Goal: Transaction & Acquisition: Purchase product/service

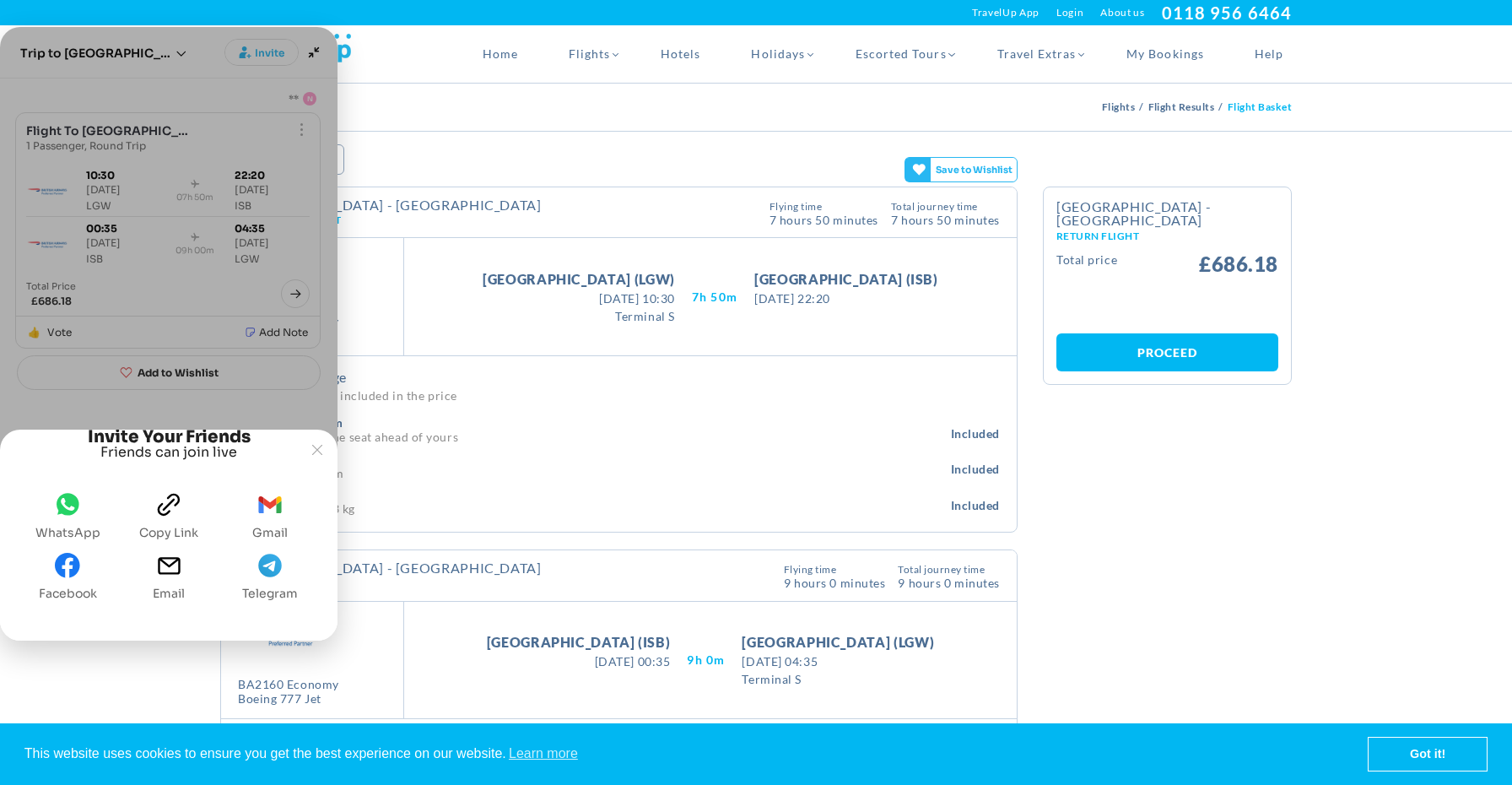
click at [173, 515] on icon "clipboard" at bounding box center [169, 504] width 25 height 25
click at [318, 445] on icon "Joyned Window" at bounding box center [317, 449] width 10 height 10
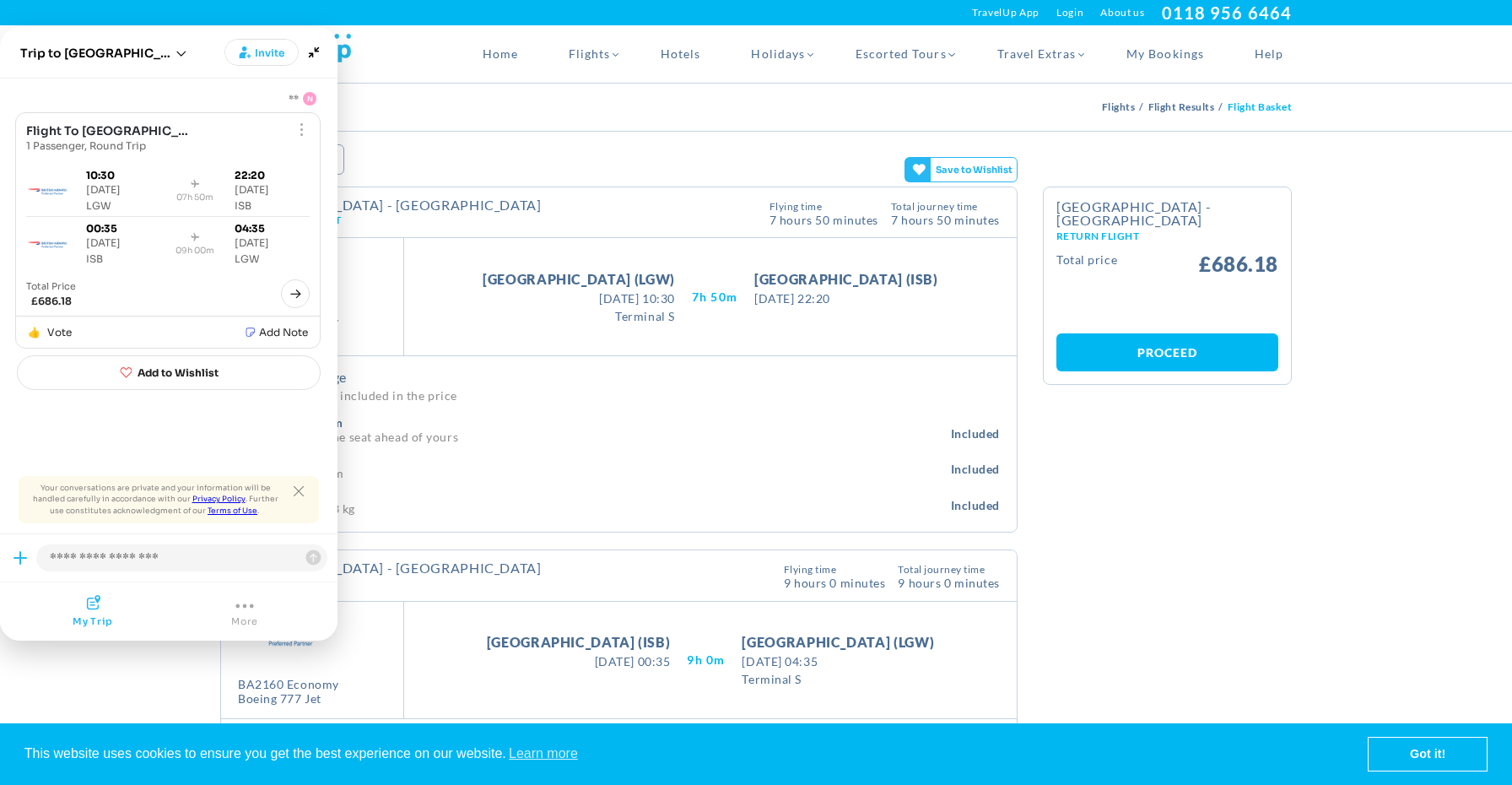
click at [552, 106] on div "Flight Basket Flights Flight Results Flight Basket" at bounding box center [756, 107] width 1097 height 47
click at [296, 490] on icon "Close tooltip" at bounding box center [298, 491] width 10 height 10
click at [481, 254] on div "Take Off [GEOGRAPHIC_DATA] (LGW) [DATE] 10:30 [DATE] 10:30 Terminal S 7H 50M La…" at bounding box center [710, 297] width 613 height 117
click at [254, 616] on span "More" at bounding box center [244, 621] width 27 height 12
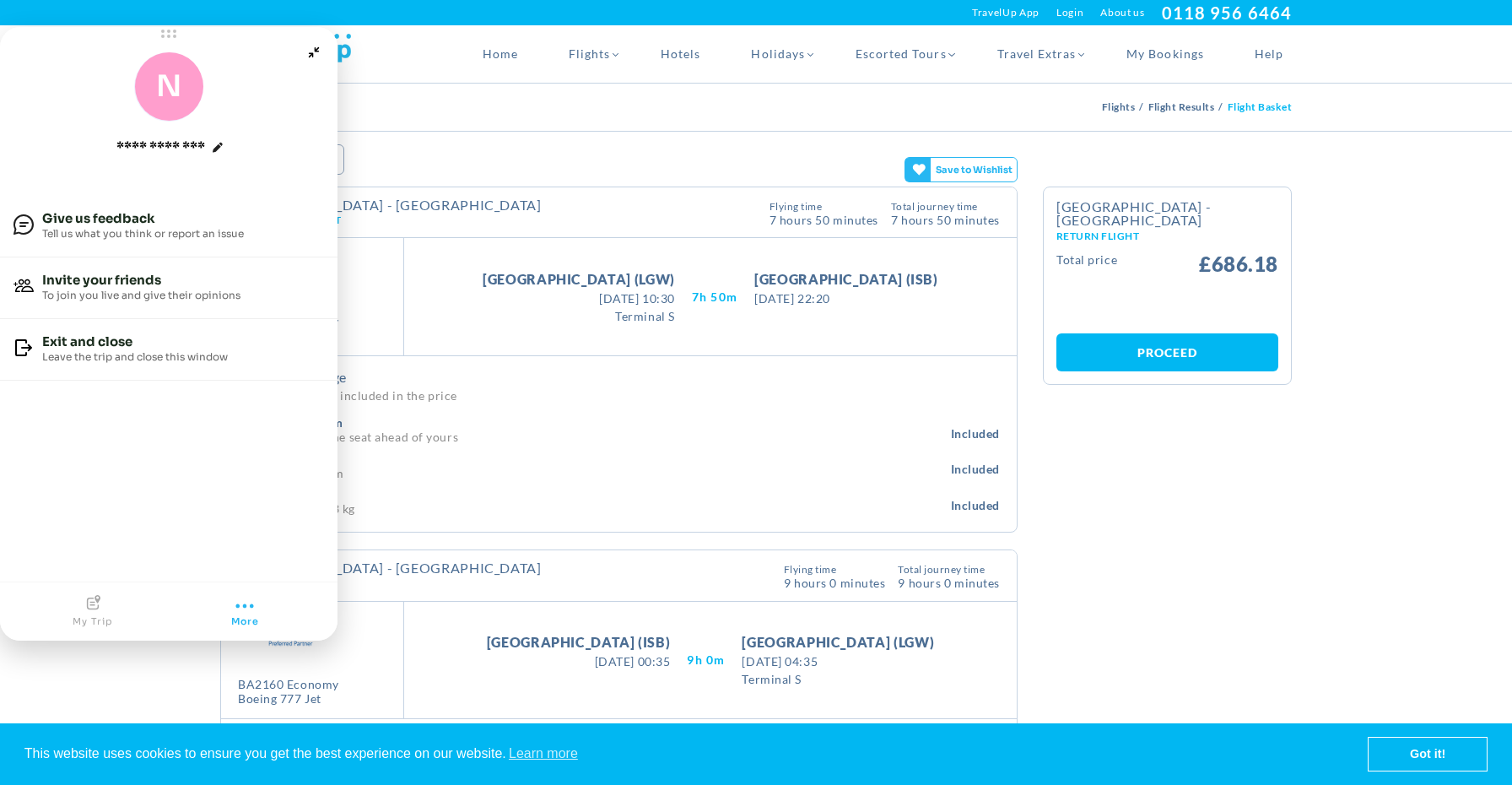
click at [254, 616] on span "More" at bounding box center [244, 621] width 28 height 12
click at [171, 39] on span "Joyned Window" at bounding box center [169, 34] width 15 height 15
click at [169, 27] on span "Joyned Window" at bounding box center [169, 34] width 15 height 15
click at [314, 50] on icon "Minimize" at bounding box center [314, 52] width 23 height 23
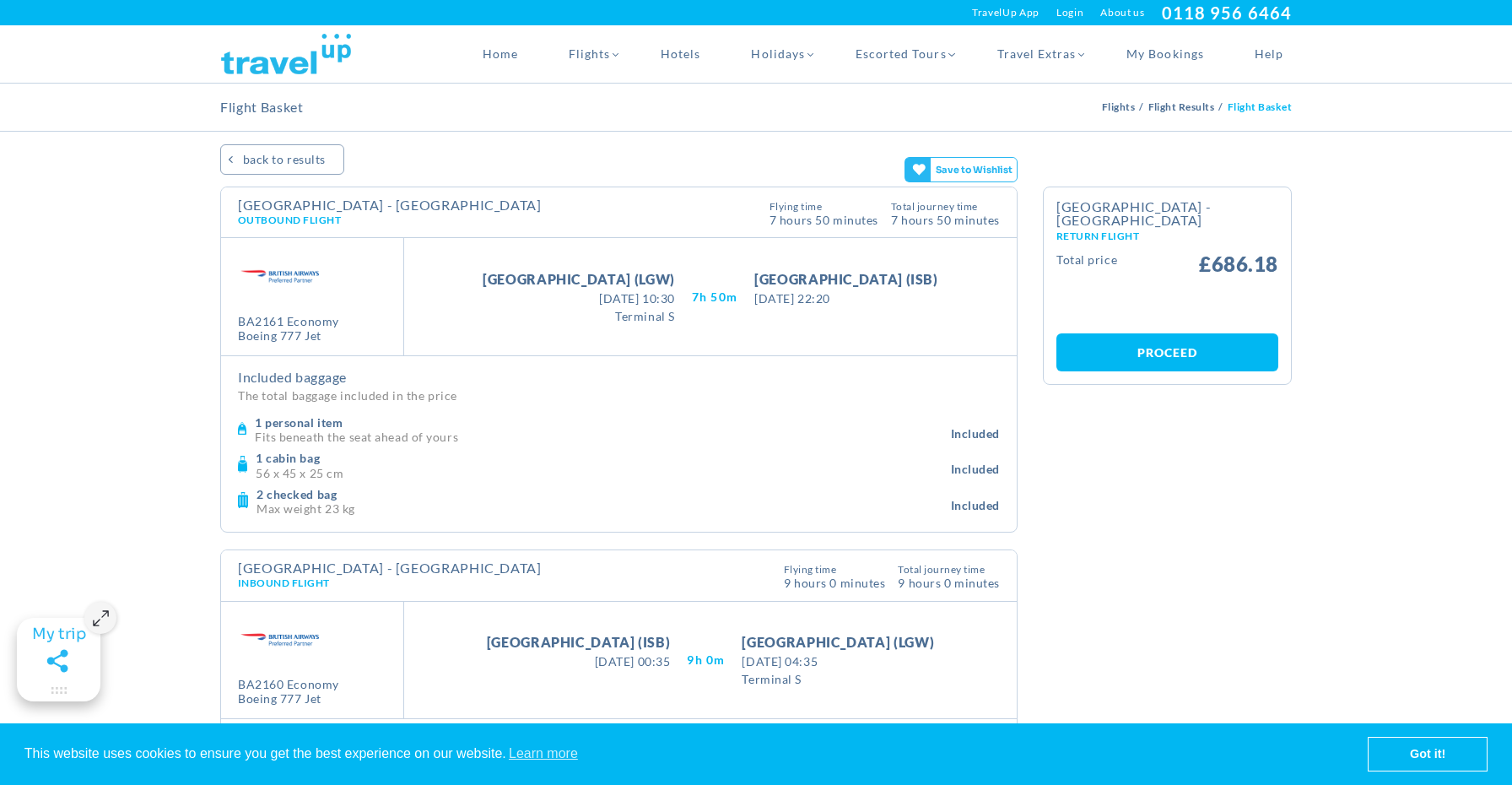
drag, startPoint x: 440, startPoint y: 218, endPoint x: 545, endPoint y: 218, distance: 105.0
click at [546, 218] on div "This flight Typical for this route 6% higher Flight lifecycle emissions are cal…" at bounding box center [655, 214] width 227 height 31
click at [1400, 758] on link "Got it!" at bounding box center [1427, 753] width 118 height 33
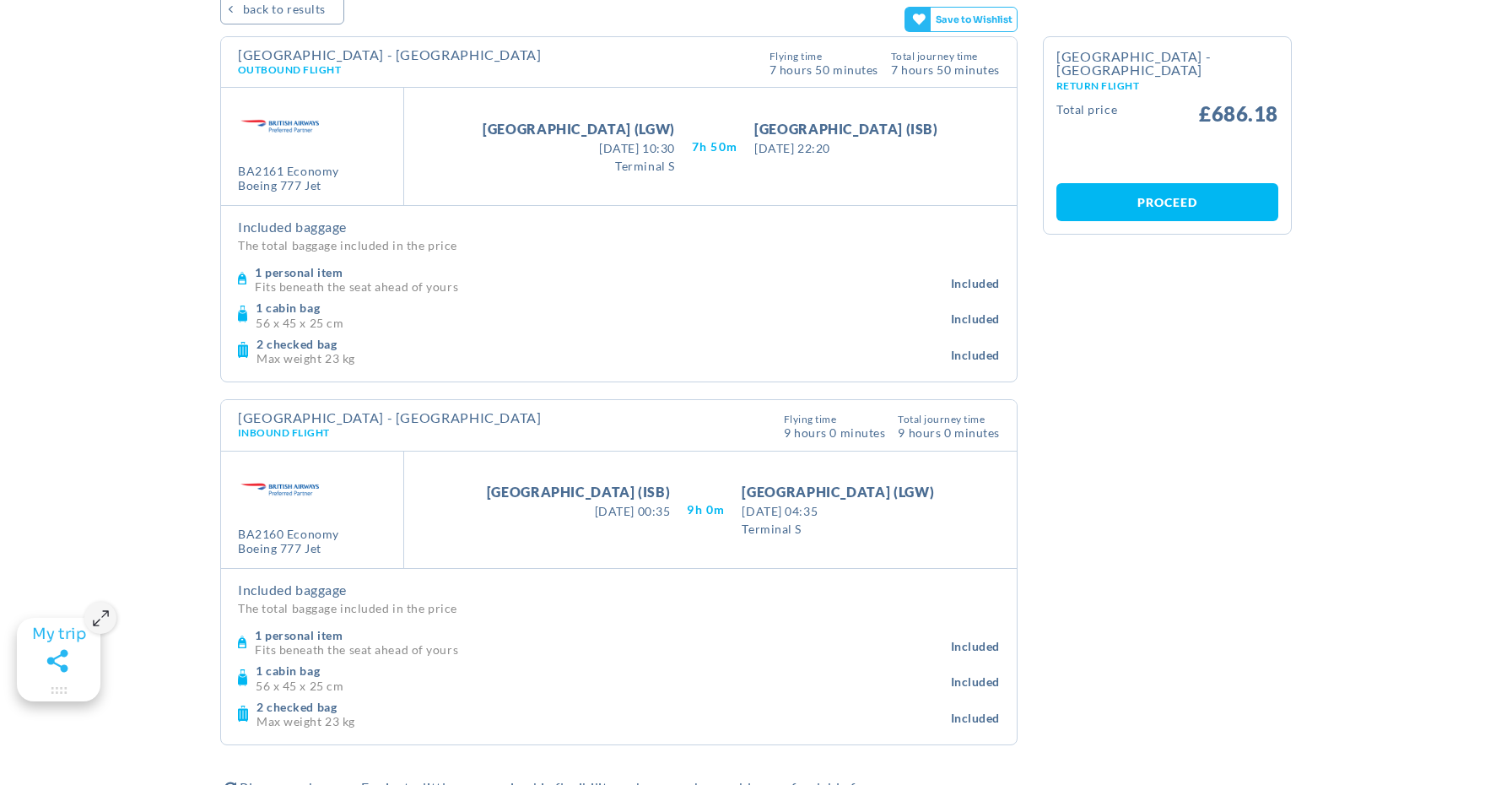
scroll to position [147, 0]
